Goal: Information Seeking & Learning: Learn about a topic

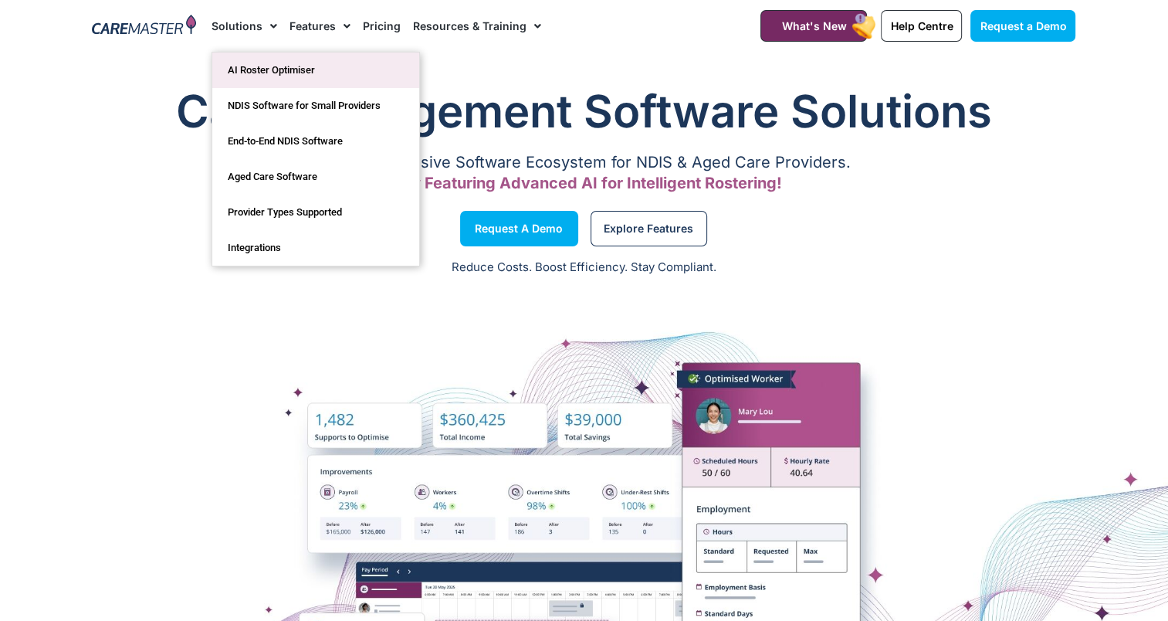
click at [256, 60] on link "AI Roster Optimiser" at bounding box center [315, 70] width 207 height 36
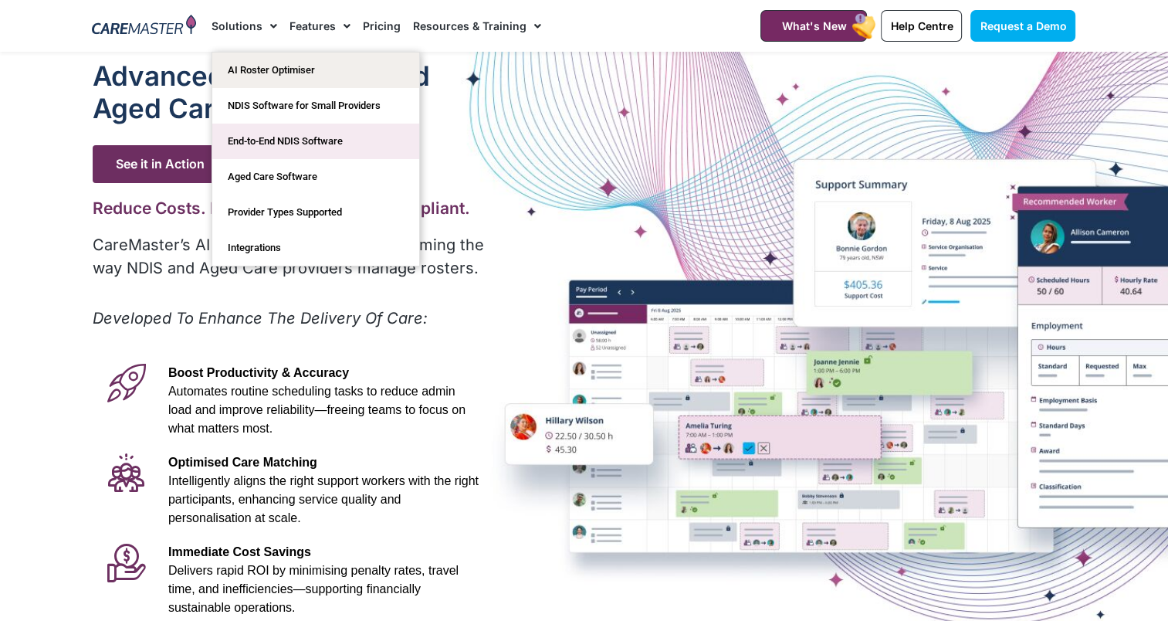
click at [238, 135] on link "End-to-End NDIS Software" at bounding box center [315, 142] width 207 height 36
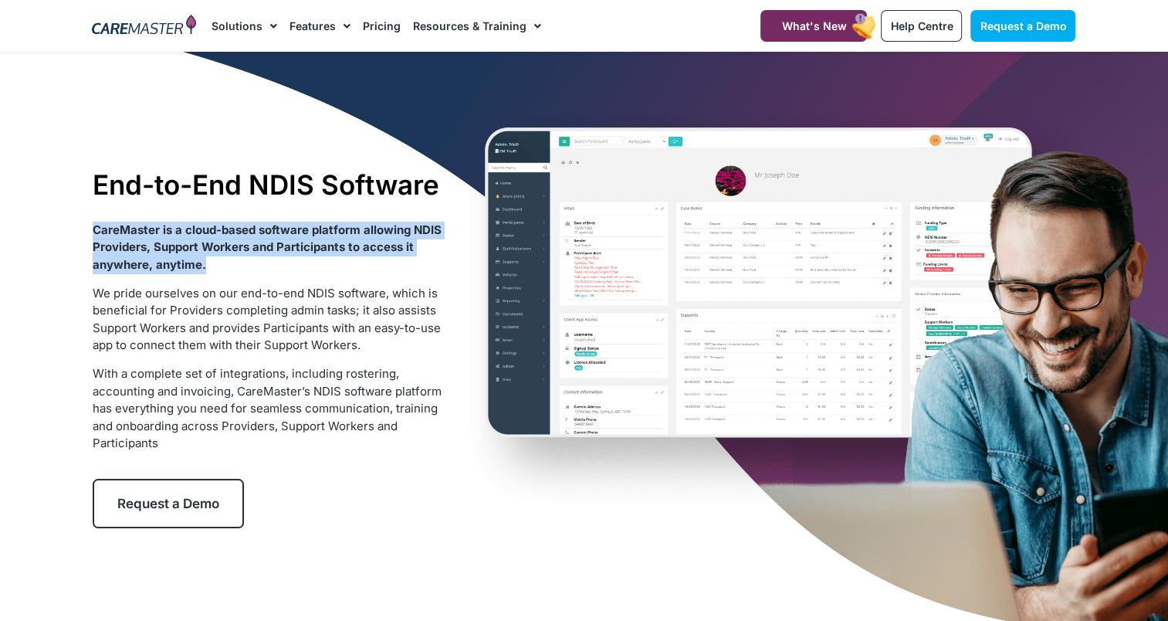
drag, startPoint x: 205, startPoint y: 269, endPoint x: 83, endPoint y: 235, distance: 126.1
click at [85, 235] on div "End-to-End NDIS Software CareMaster is a cloud-based software platform allowing…" at bounding box center [270, 348] width 370 height 375
copy strong "CareMaster is a cloud-based software platform allowing NDIS Providers, Support …"
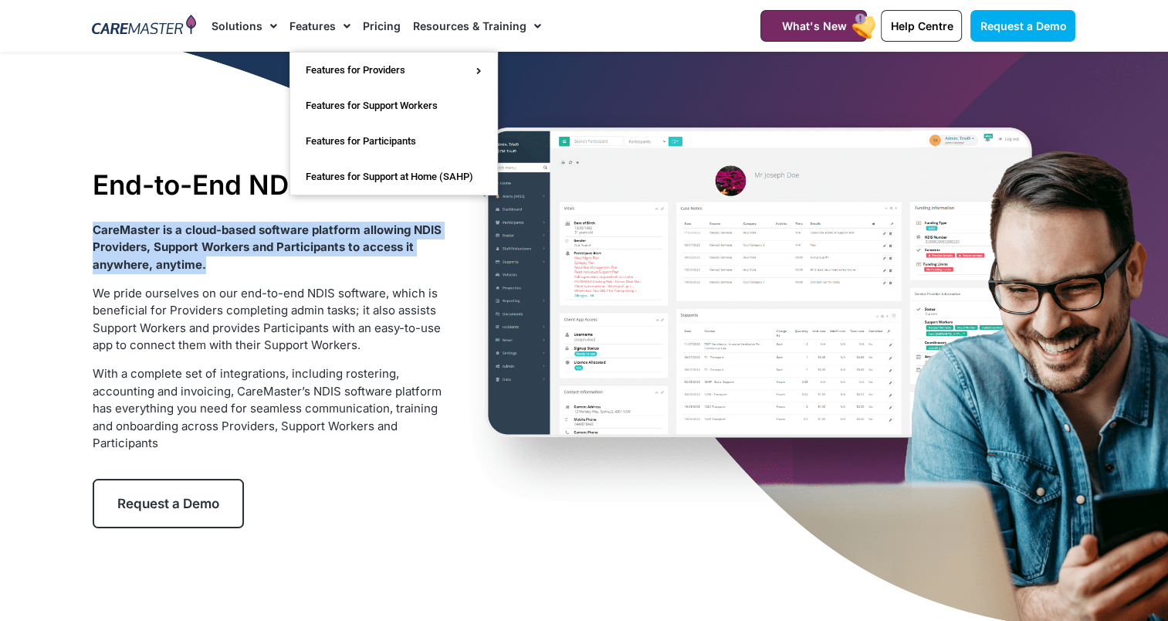
click at [303, 25] on link "Features" at bounding box center [320, 26] width 61 height 52
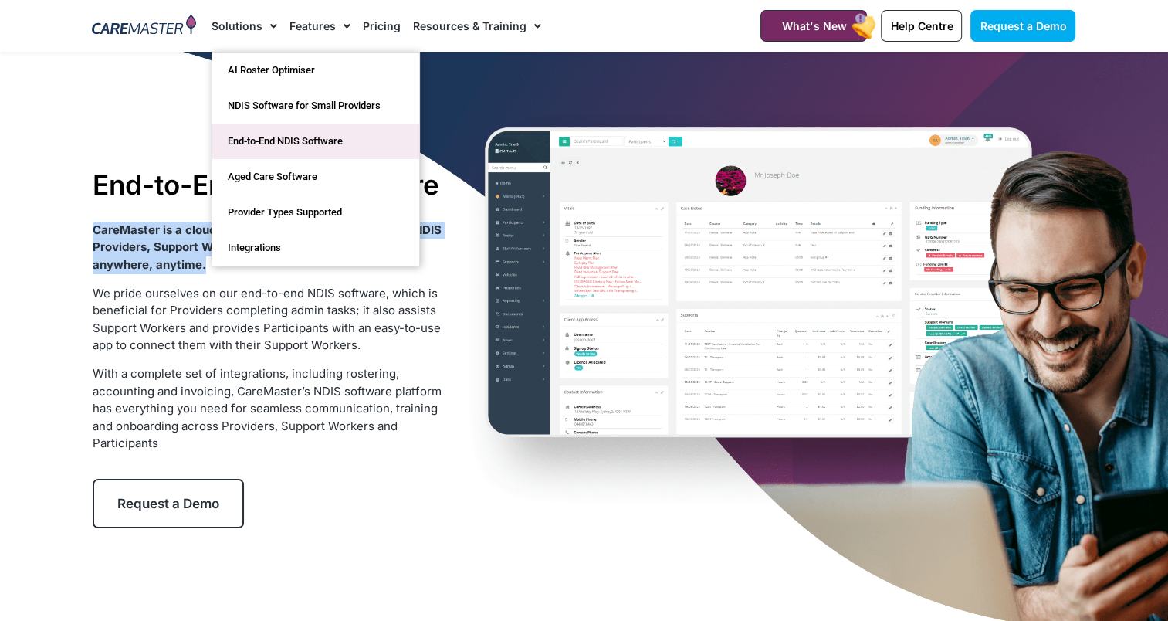
click at [241, 137] on link "End-to-End NDIS Software" at bounding box center [315, 142] width 207 height 36
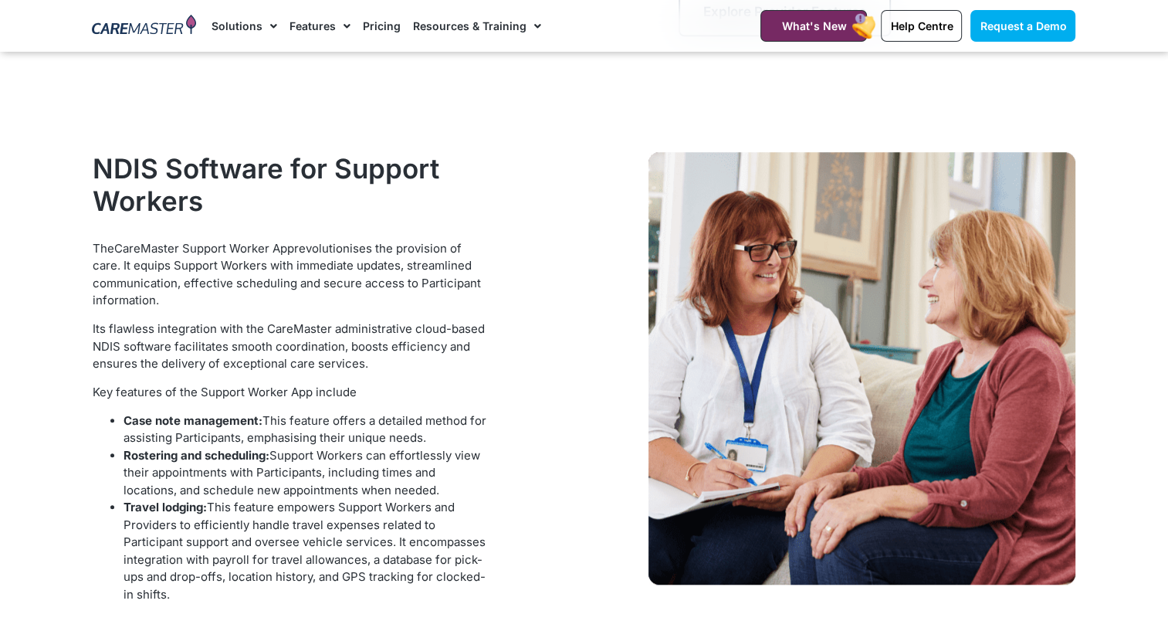
scroll to position [1158, 0]
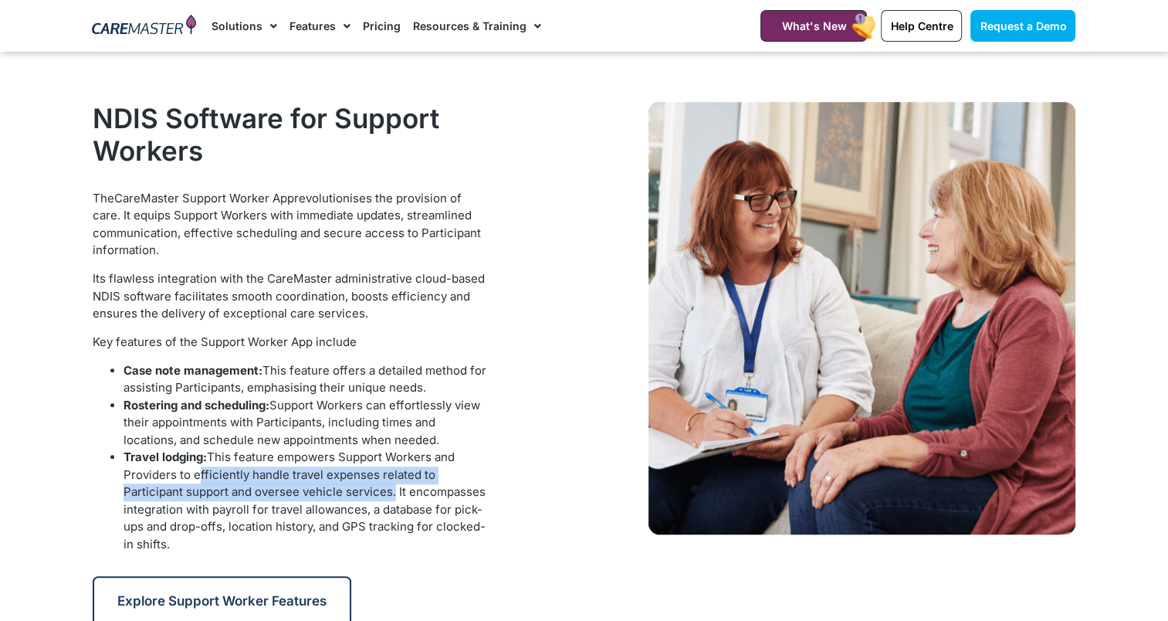
drag, startPoint x: 387, startPoint y: 489, endPoint x: 193, endPoint y: 477, distance: 194.2
click at [193, 477] on li "Travel lodging: This feature empowers Support Workers and Providers to efficien…" at bounding box center [307, 501] width 366 height 104
copy li "efficiently handle travel expenses related to Participant support and oversee v…"
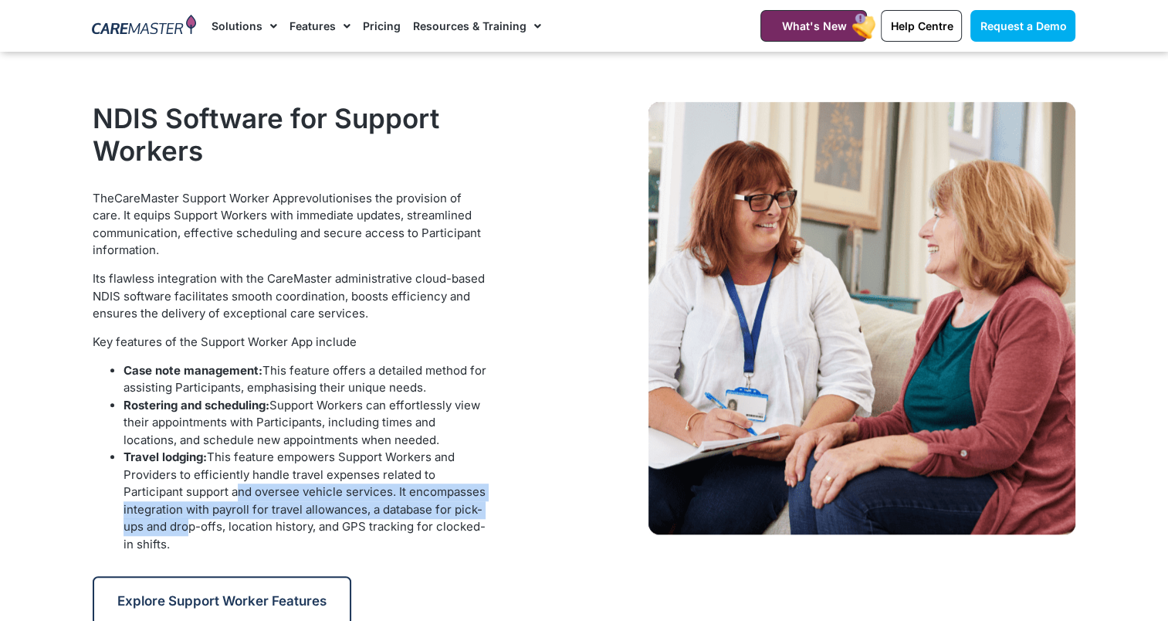
drag, startPoint x: 185, startPoint y: 534, endPoint x: 233, endPoint y: 487, distance: 67.7
click at [233, 487] on li "Travel lodging: This feature empowers Support Workers and Providers to efficien…" at bounding box center [307, 501] width 366 height 104
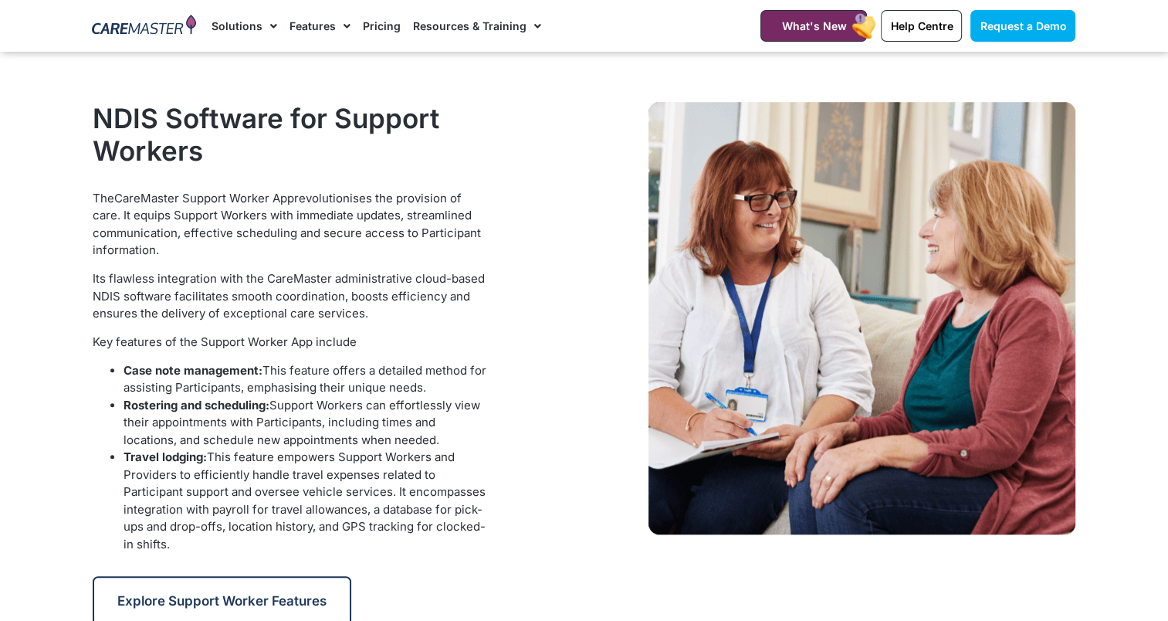
drag, startPoint x: 233, startPoint y: 487, endPoint x: 215, endPoint y: 522, distance: 39.4
click at [216, 520] on li "Travel lodging: This feature empowers Support Workers and Providers to efficien…" at bounding box center [307, 501] width 366 height 104
drag, startPoint x: 184, startPoint y: 540, endPoint x: 127, endPoint y: 508, distance: 65.7
click at [127, 508] on li "Travel lodging: This feature empowers Support Workers and Providers to efficien…" at bounding box center [307, 501] width 366 height 104
copy li "ntegration with payroll for travel allowances, a database for pick-ups and drop…"
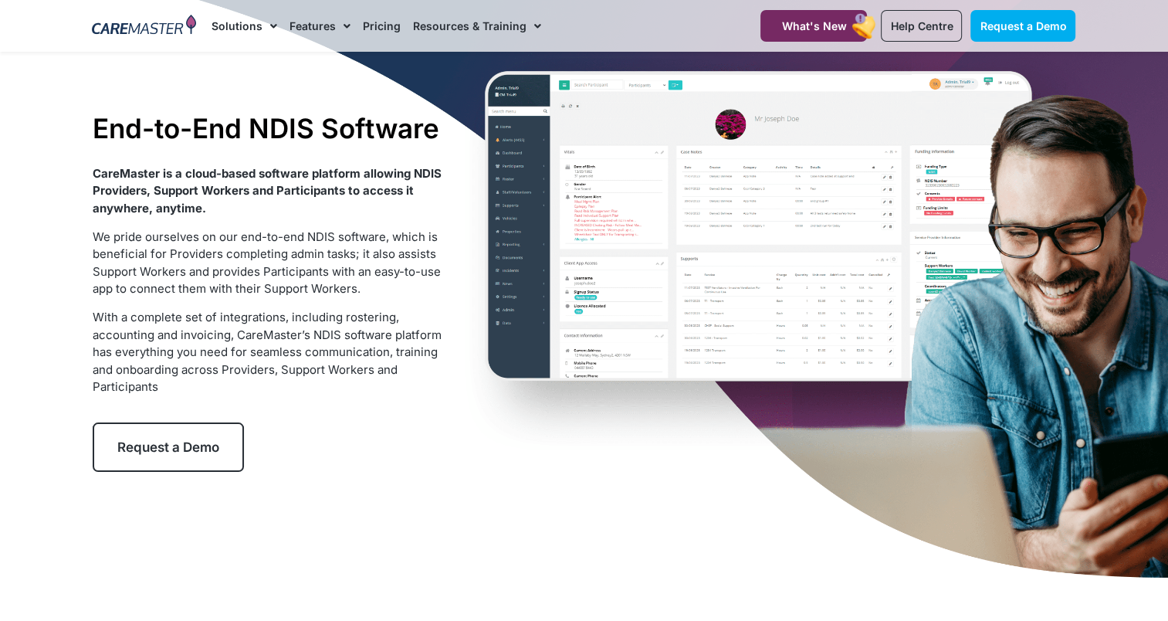
scroll to position [0, 0]
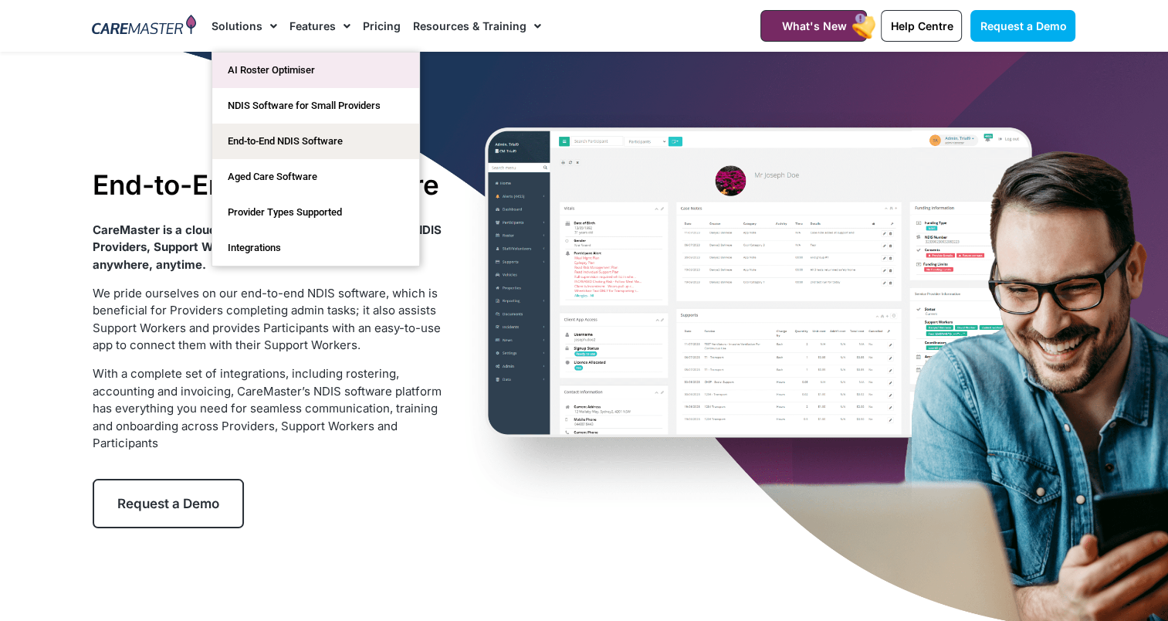
click at [244, 62] on link "AI Roster Optimiser" at bounding box center [315, 70] width 207 height 36
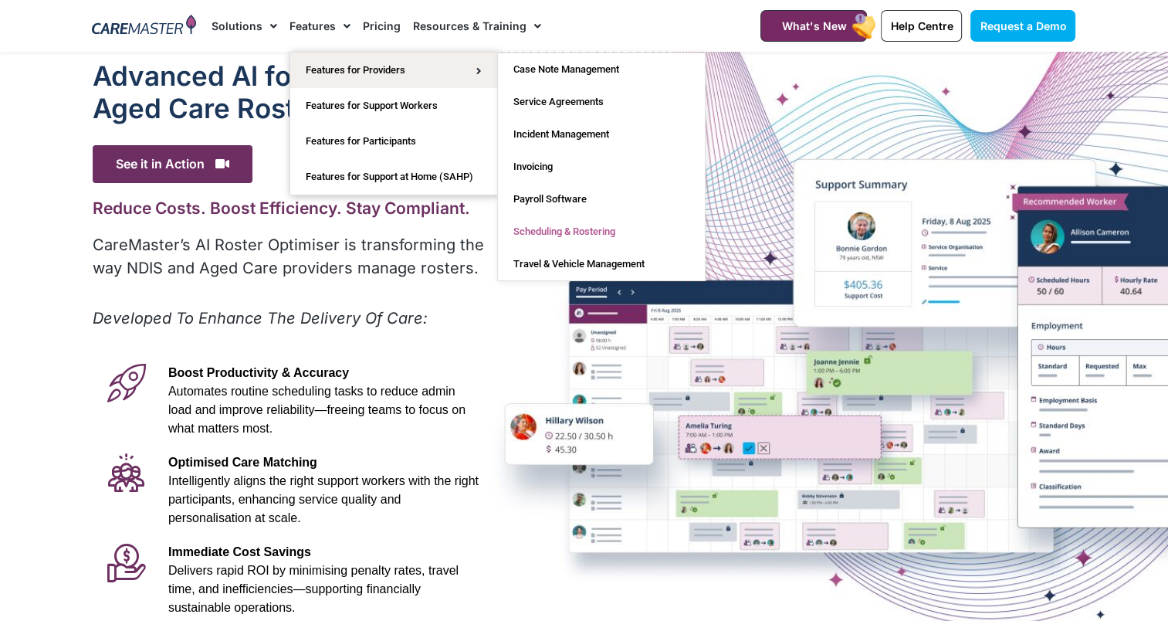
click at [550, 228] on link "Scheduling & Rostering" at bounding box center [601, 231] width 207 height 32
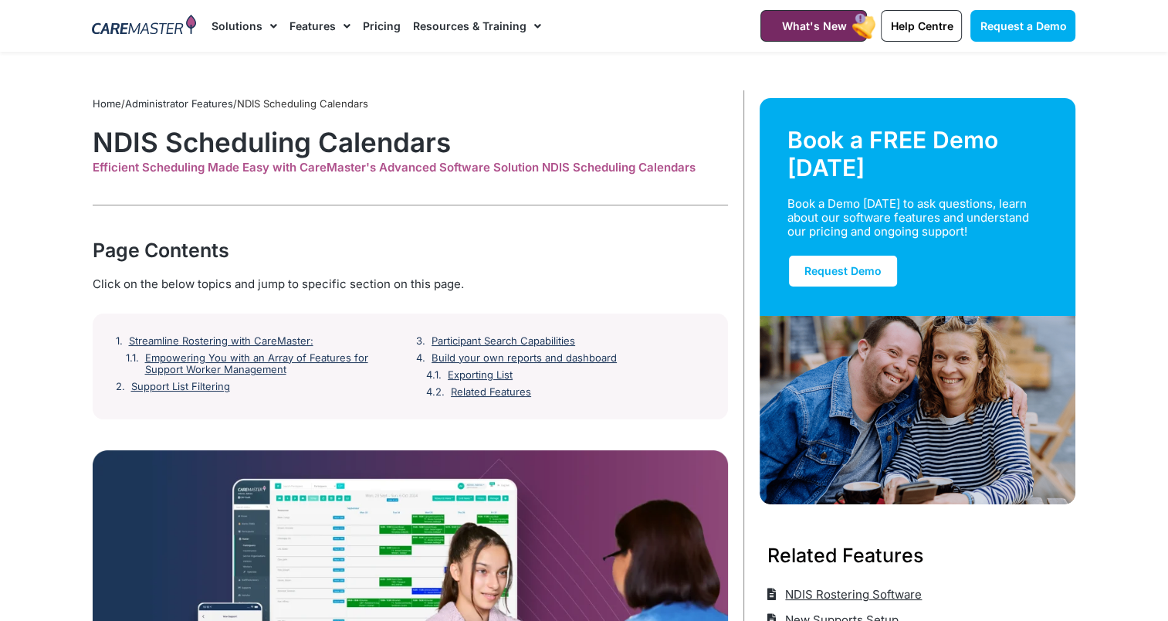
click at [364, 25] on link "Pricing" at bounding box center [382, 26] width 38 height 52
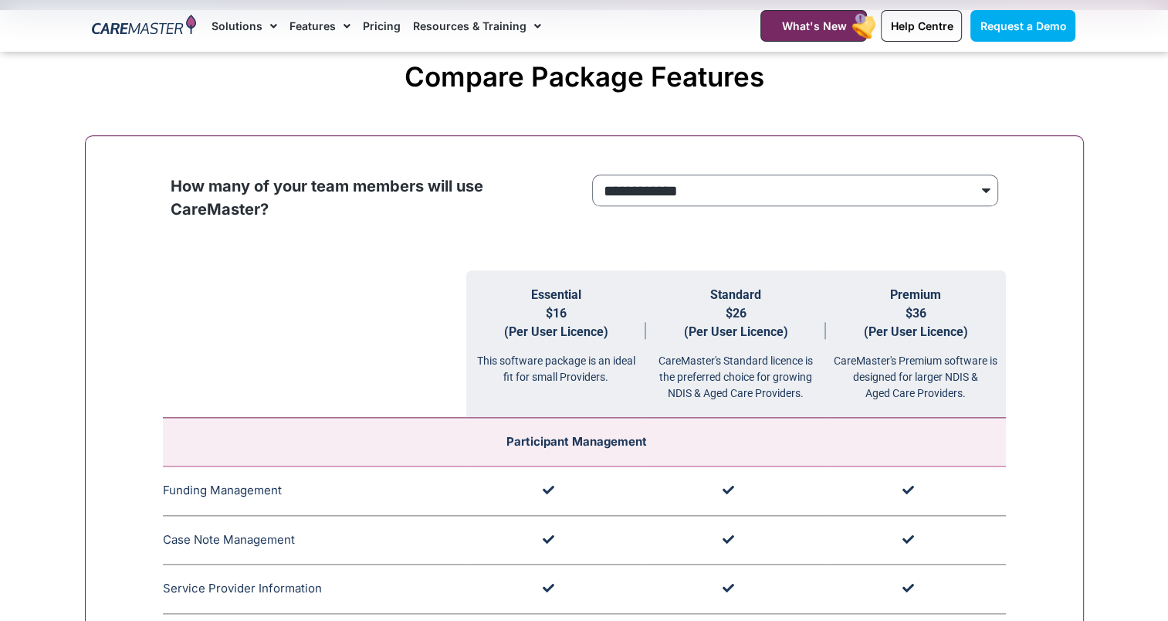
scroll to position [1467, 0]
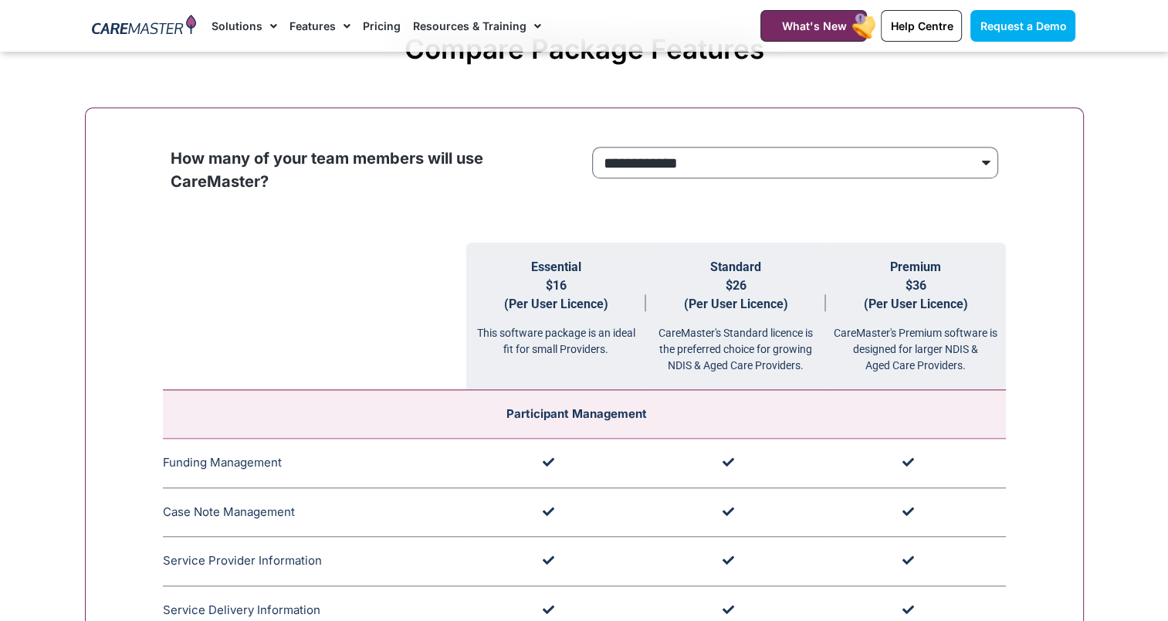
click at [711, 168] on select "**********" at bounding box center [795, 163] width 406 height 32
select select "***"
click at [592, 147] on select "**********" at bounding box center [795, 163] width 406 height 32
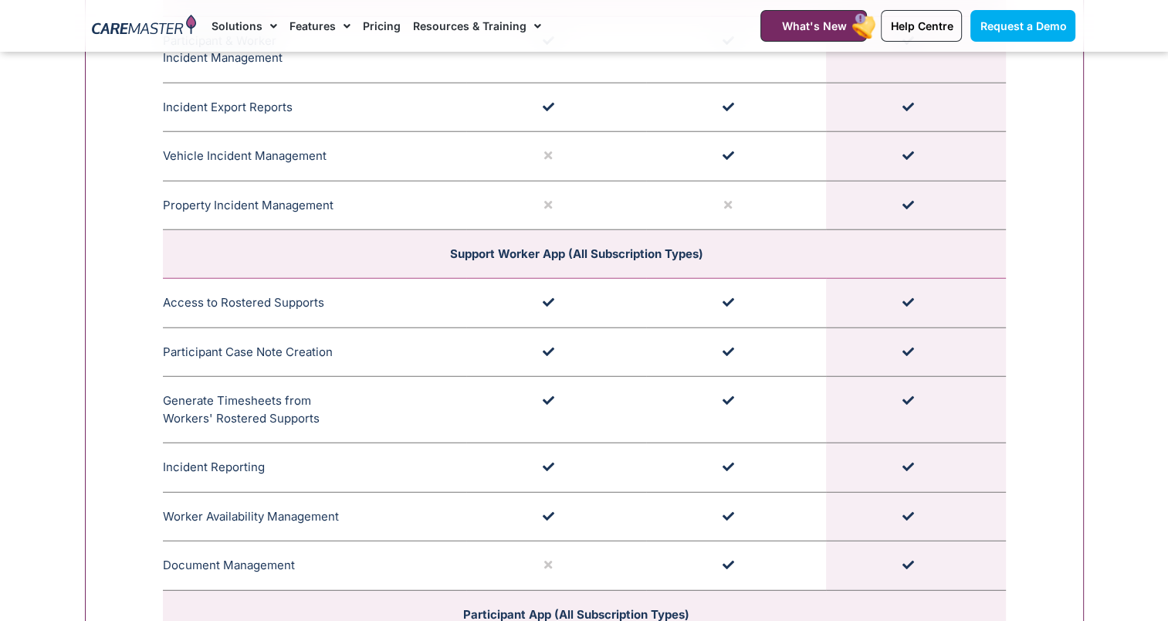
scroll to position [4400, 0]
